Goal: Find specific page/section: Find specific page/section

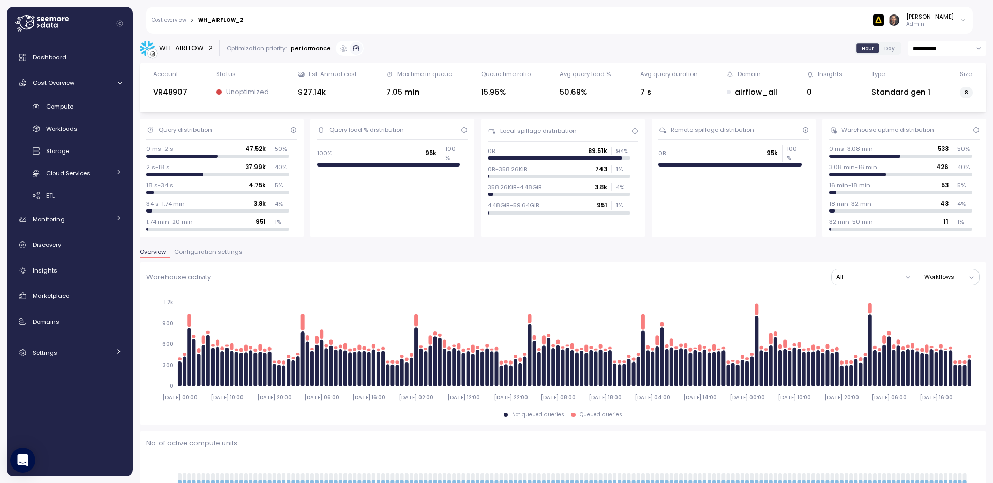
click at [180, 15] on div "Cost overview > WH_AIRFLOW_2 [PERSON_NAME] Admin" at bounding box center [559, 20] width 826 height 27
click at [177, 19] on link "Cost overview" at bounding box center [169, 20] width 35 height 5
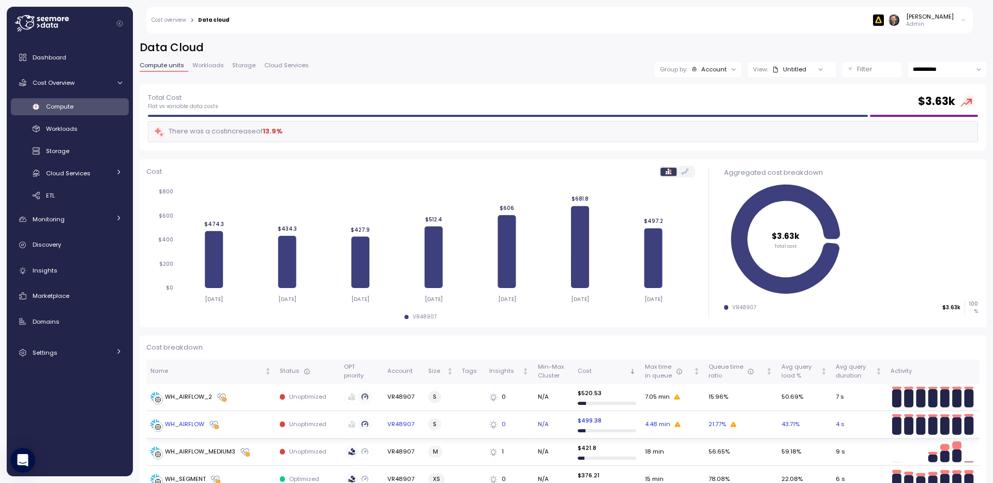
click at [189, 424] on div "WH_AIRFLOW" at bounding box center [184, 424] width 39 height 9
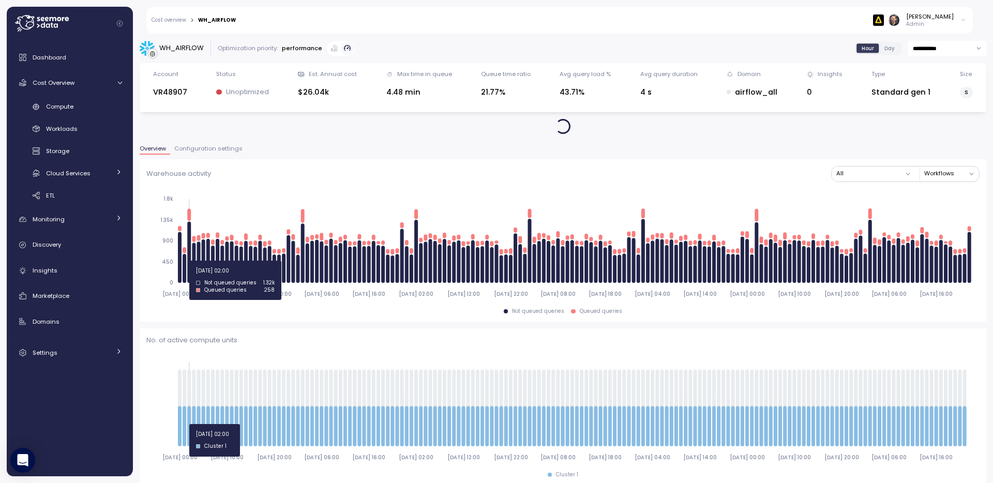
type input "*********"
